Goal: Information Seeking & Learning: Learn about a topic

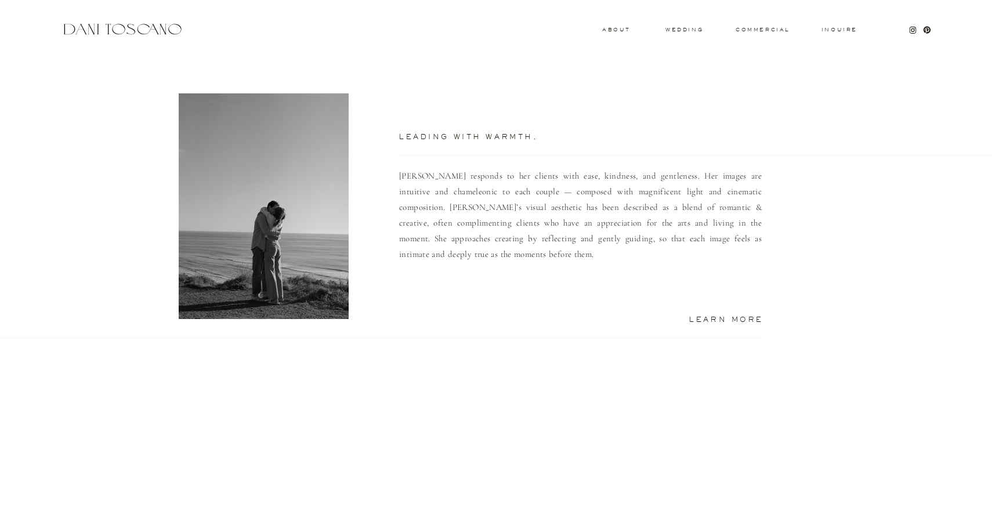
scroll to position [1100, 0]
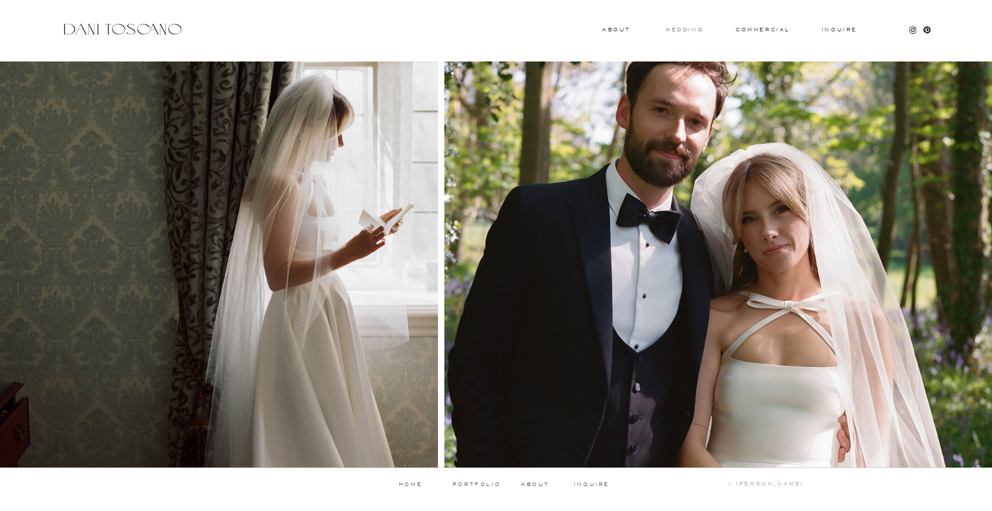
click at [682, 28] on h3 "wedding" at bounding box center [684, 29] width 38 height 4
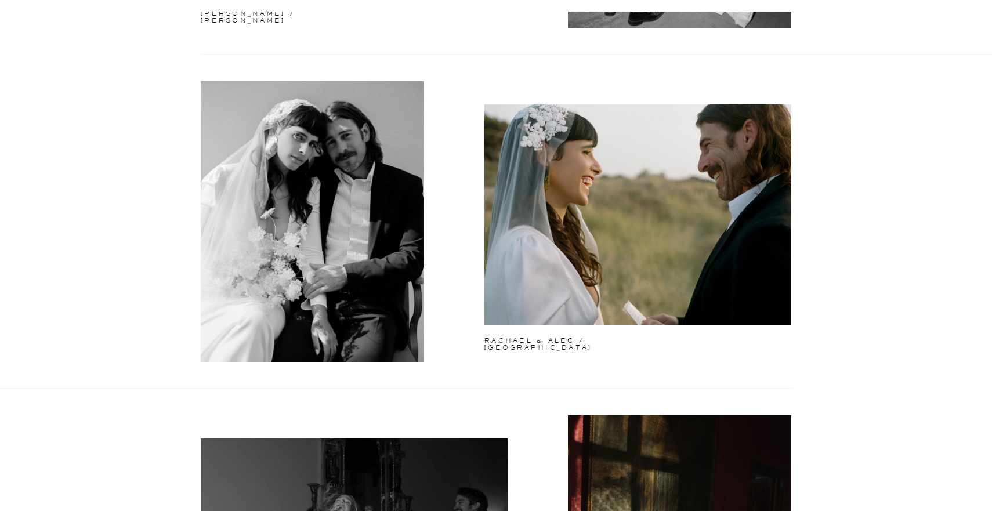
scroll to position [2933, 0]
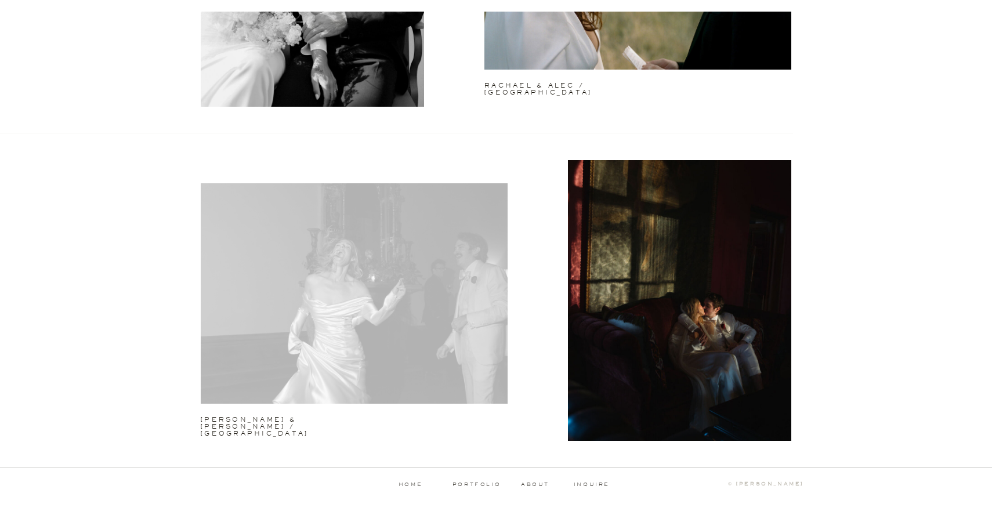
click at [403, 288] on div at bounding box center [354, 293] width 307 height 220
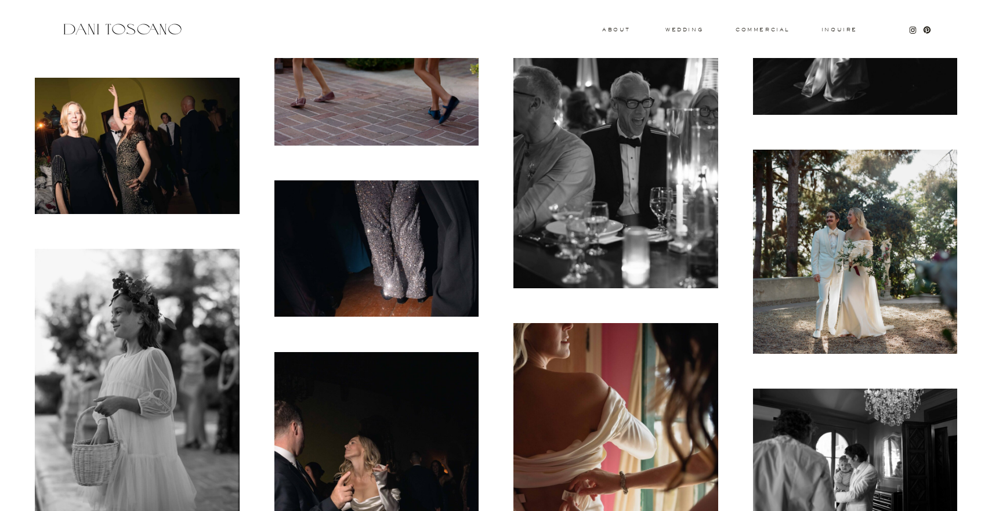
scroll to position [1191, 0]
